Goal: Task Accomplishment & Management: Use online tool/utility

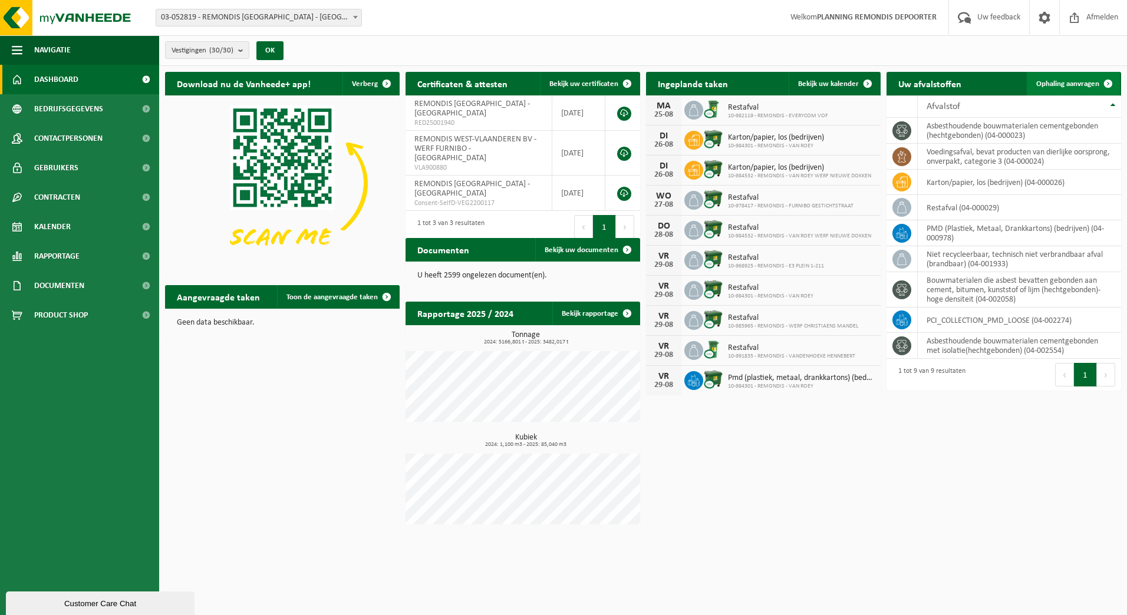
click at [1035, 82] on link "Ophaling aanvragen" at bounding box center [1072, 84] width 93 height 24
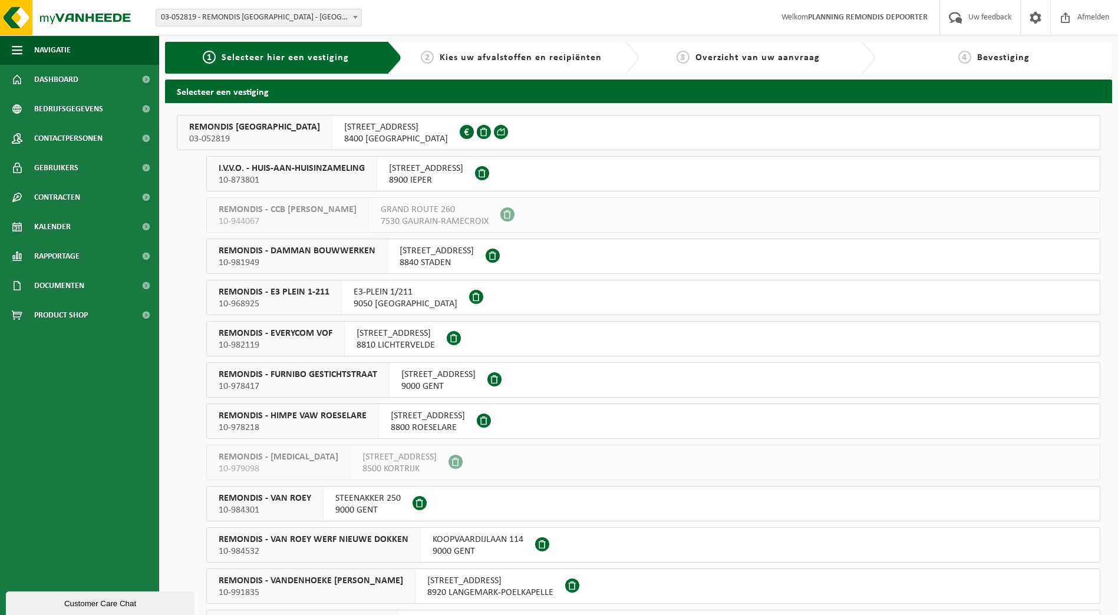
click at [240, 125] on span "REMONDIS WEST-VLAANDEREN" at bounding box center [254, 127] width 131 height 12
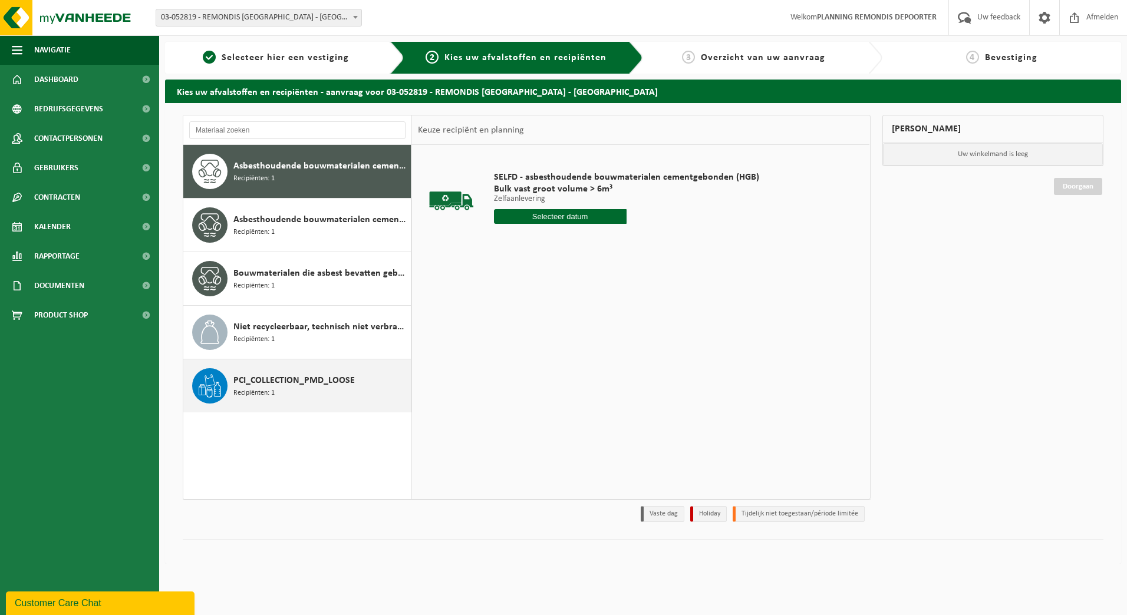
click at [243, 382] on span "PCI_COLLECTION_PMD_LOOSE" at bounding box center [293, 381] width 121 height 14
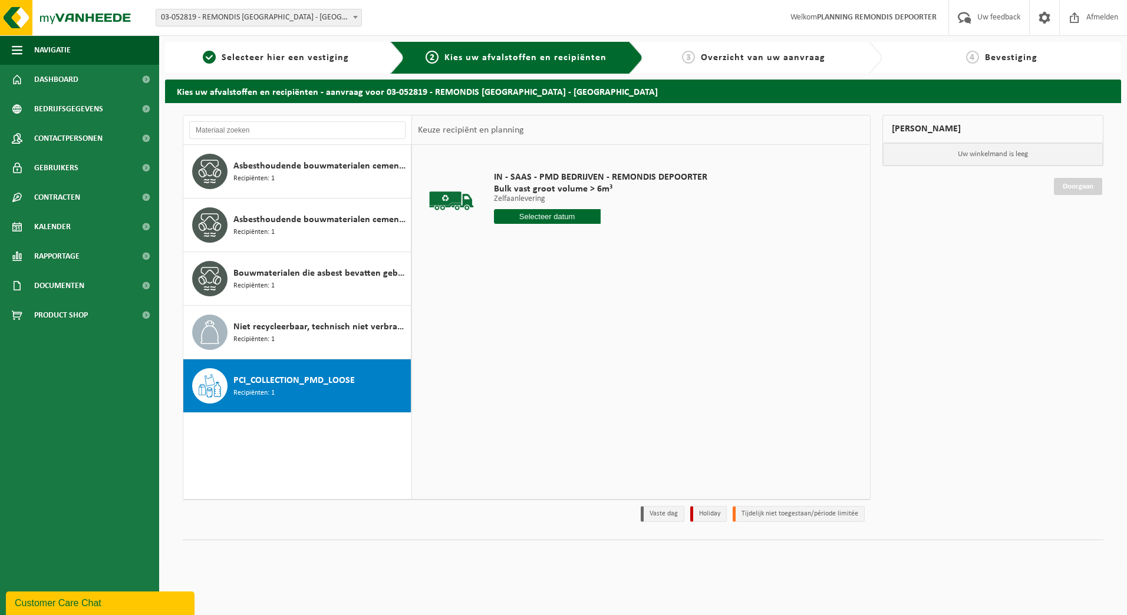
click at [550, 213] on input "text" at bounding box center [547, 216] width 107 height 15
click at [503, 357] on div "25" at bounding box center [504, 358] width 21 height 19
type input "Van 2025-08-25"
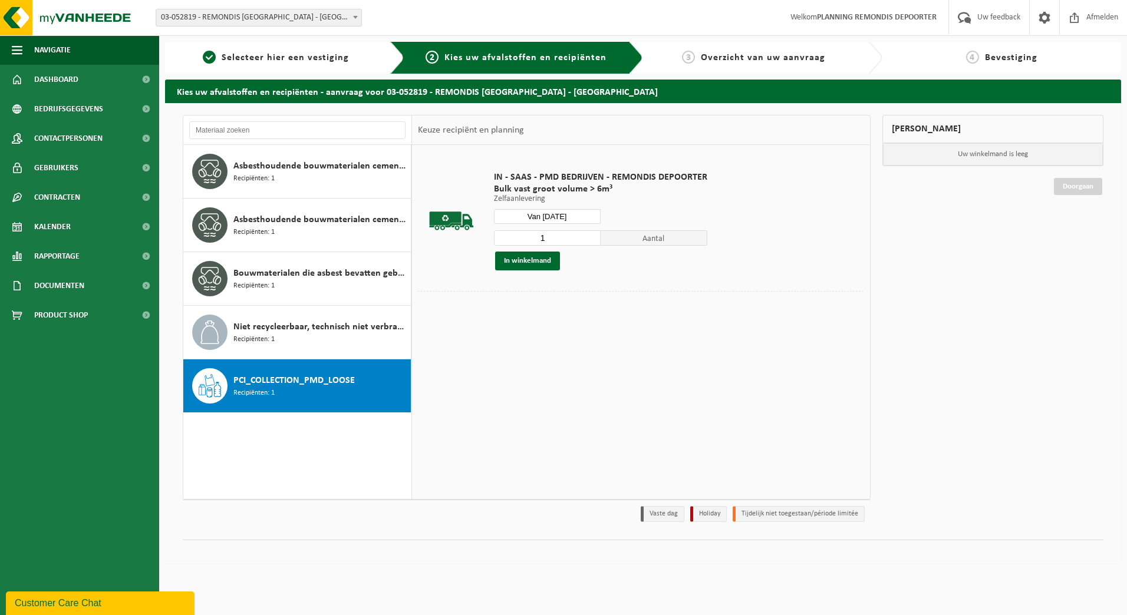
drag, startPoint x: 546, startPoint y: 262, endPoint x: 882, endPoint y: 256, distance: 335.9
click at [550, 262] on button "In winkelmand" at bounding box center [527, 261] width 65 height 19
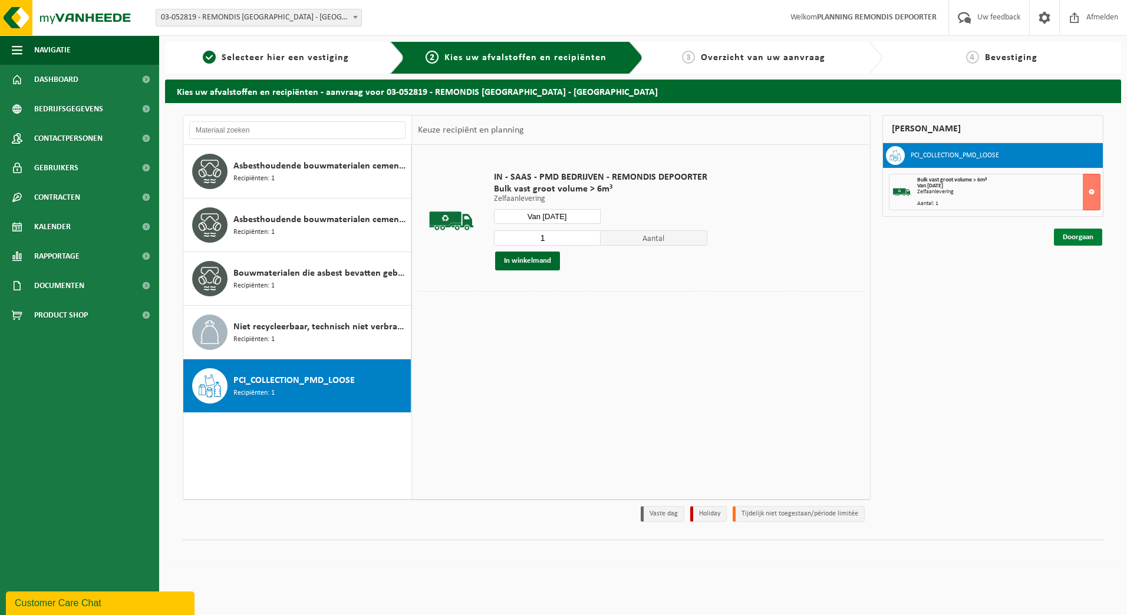
click at [1091, 241] on link "Doorgaan" at bounding box center [1077, 237] width 48 height 17
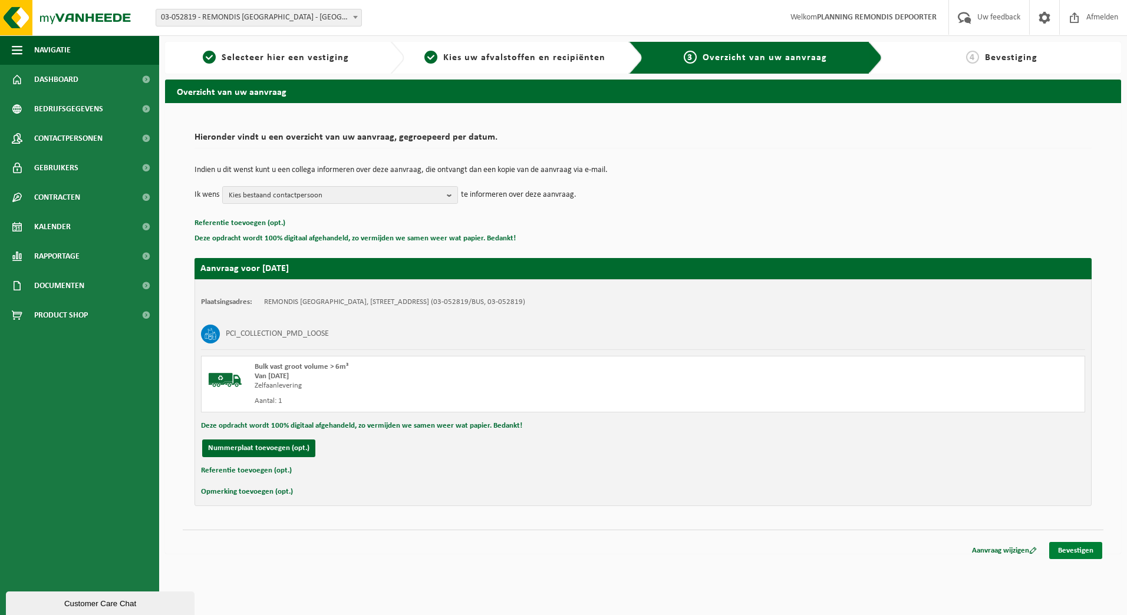
click at [1073, 543] on link "Bevestigen" at bounding box center [1075, 550] width 53 height 17
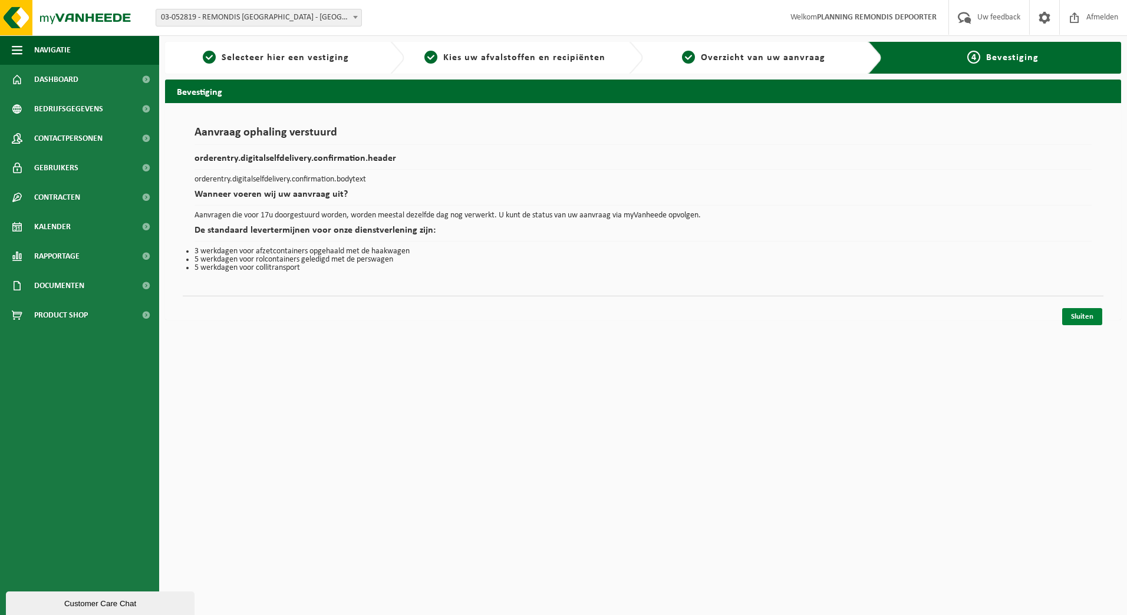
click at [1094, 311] on link "Sluiten" at bounding box center [1082, 316] width 40 height 17
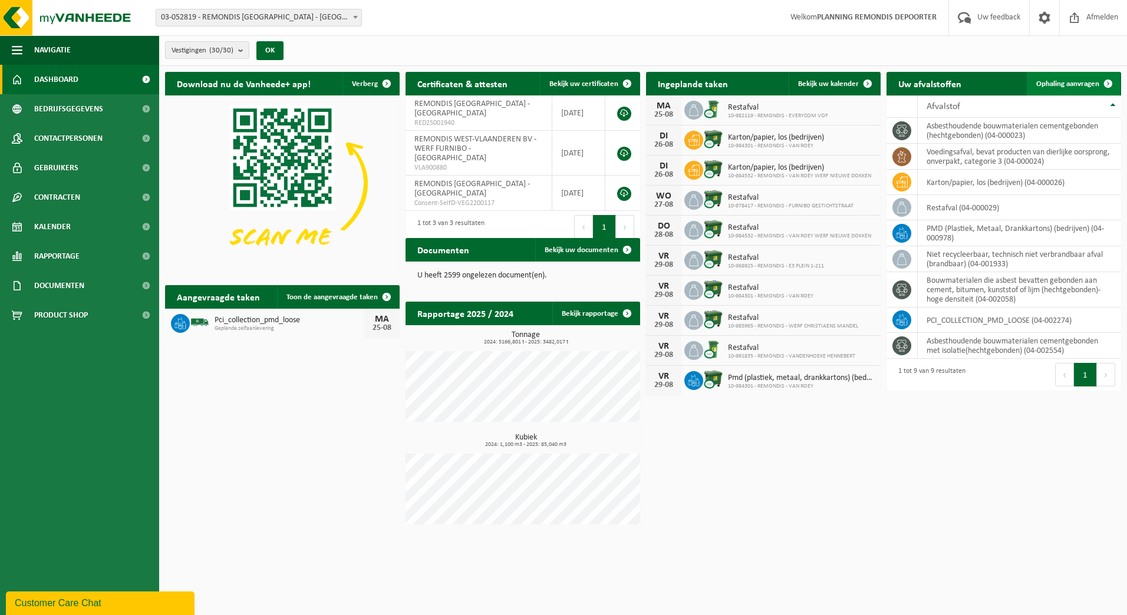
click at [1114, 82] on span at bounding box center [1108, 84] width 24 height 24
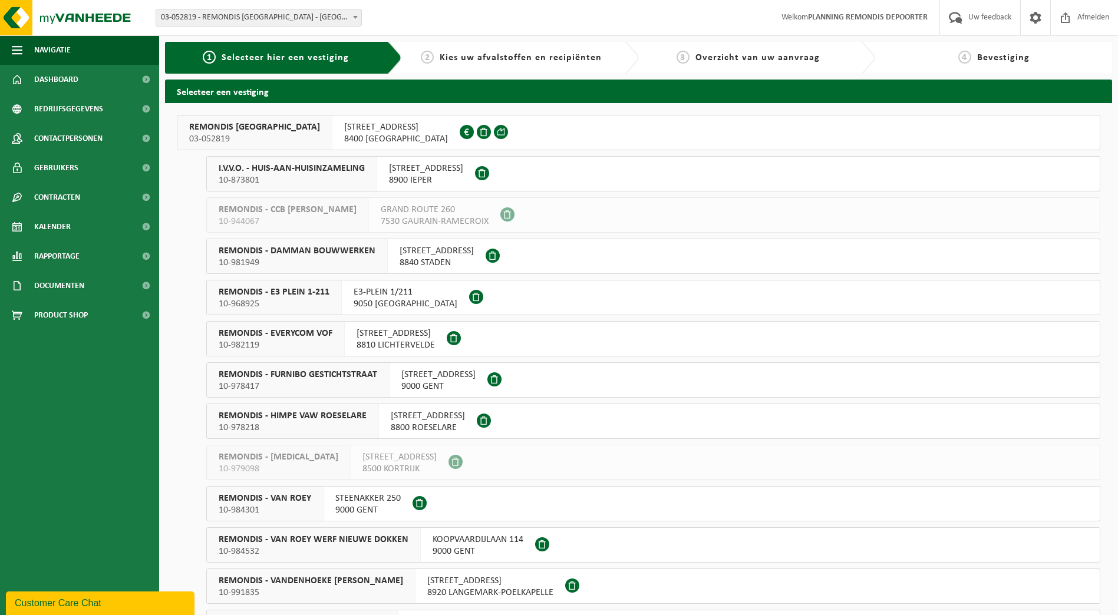
click at [263, 128] on span "REMONDIS WEST-VLAANDEREN" at bounding box center [254, 127] width 131 height 12
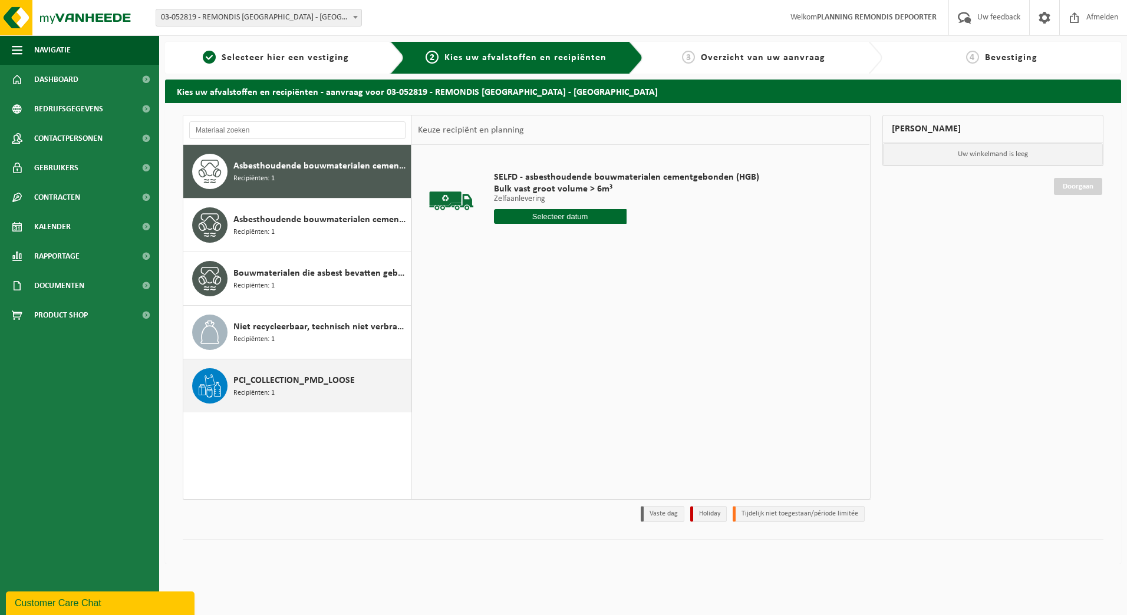
click at [260, 376] on span "PCI_COLLECTION_PMD_LOOSE" at bounding box center [293, 381] width 121 height 14
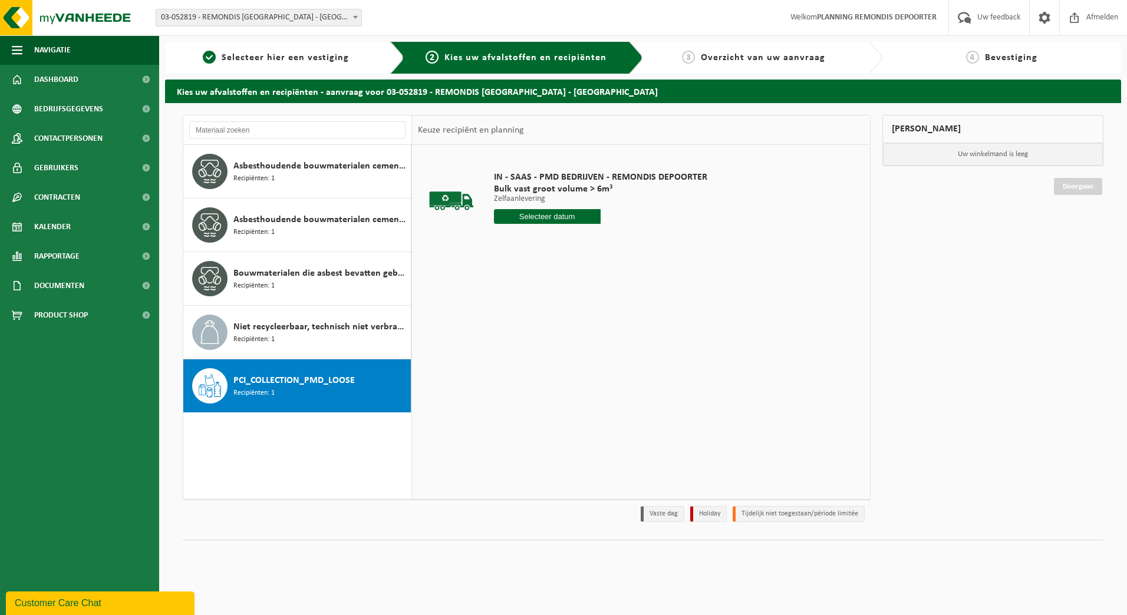
click at [549, 218] on input "text" at bounding box center [547, 216] width 107 height 15
click at [544, 358] on div "27" at bounding box center [546, 358] width 21 height 19
type input "Van 2025-08-27"
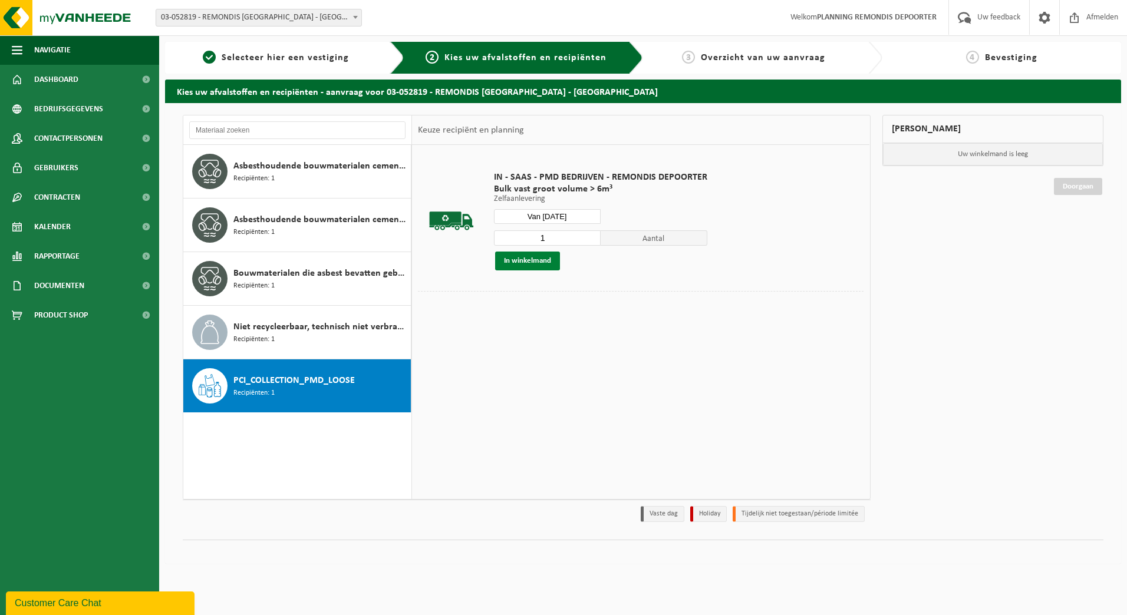
click at [531, 265] on button "In winkelmand" at bounding box center [527, 261] width 65 height 19
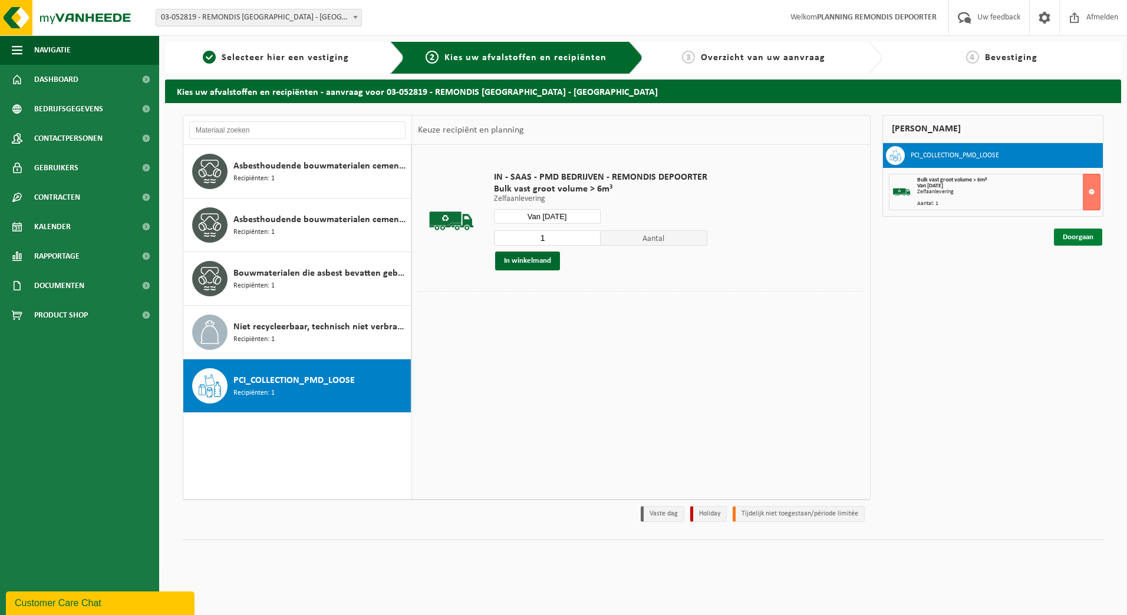
click at [1069, 234] on link "Doorgaan" at bounding box center [1077, 237] width 48 height 17
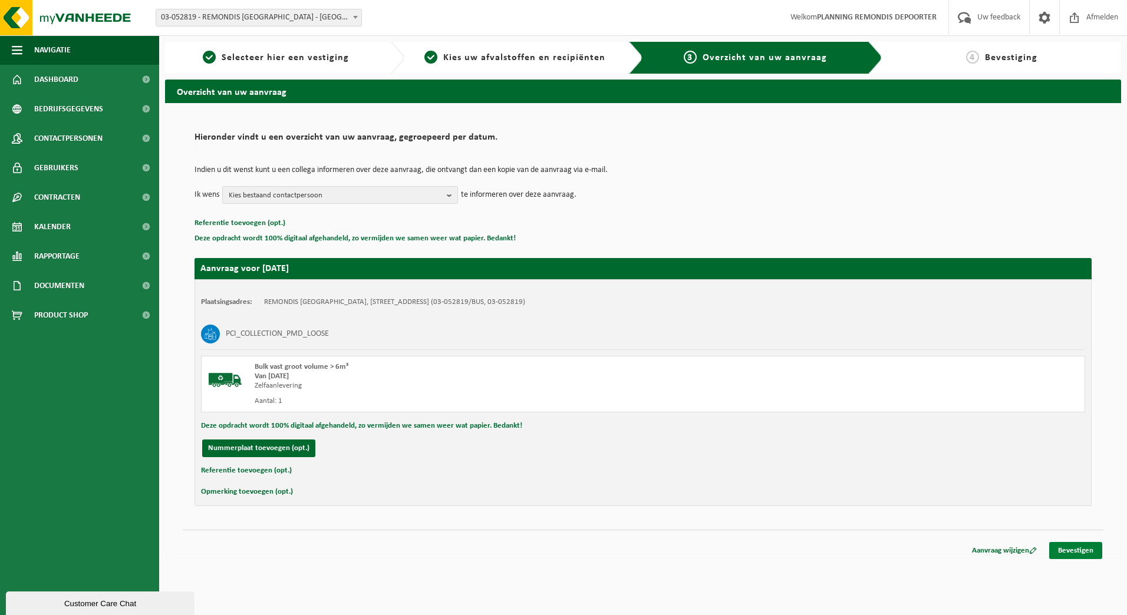
click at [1062, 545] on link "Bevestigen" at bounding box center [1075, 550] width 53 height 17
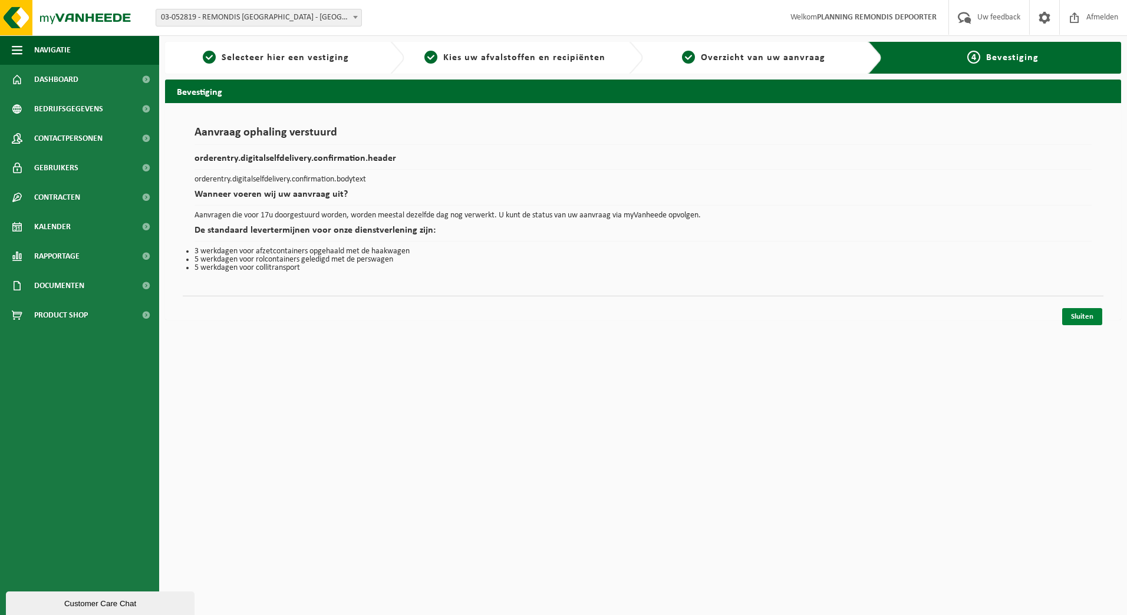
click at [1070, 316] on link "Sluiten" at bounding box center [1082, 316] width 40 height 17
